Goal: Find specific page/section: Find specific page/section

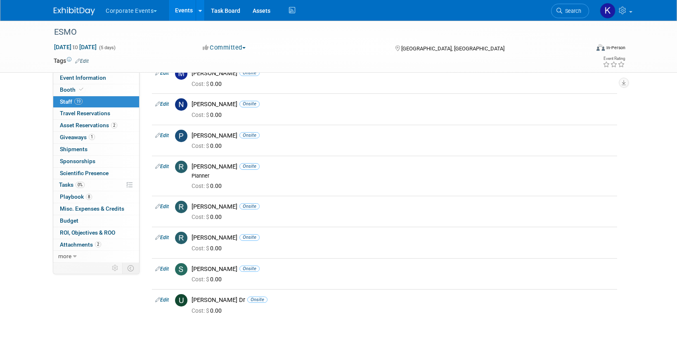
click at [134, 13] on button "Corporate Events" at bounding box center [136, 9] width 62 height 18
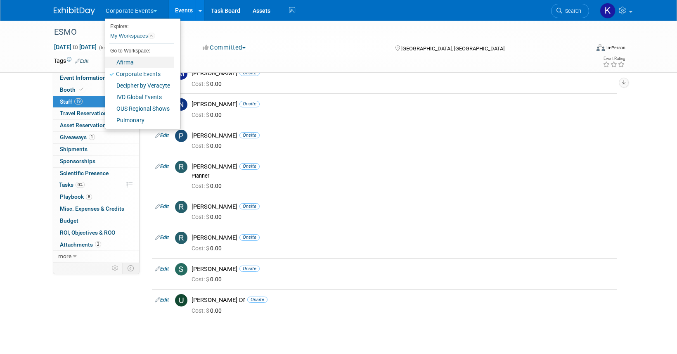
click at [137, 60] on link "Afirma" at bounding box center [139, 63] width 69 height 12
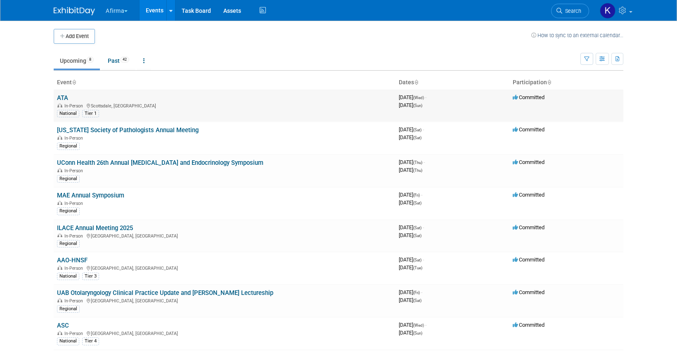
click at [62, 92] on td "ATA In-Person [GEOGRAPHIC_DATA], [GEOGRAPHIC_DATA] National Tier 1" at bounding box center [225, 106] width 342 height 32
click at [62, 97] on link "ATA" at bounding box center [62, 97] width 11 height 7
